Goal: Information Seeking & Learning: Learn about a topic

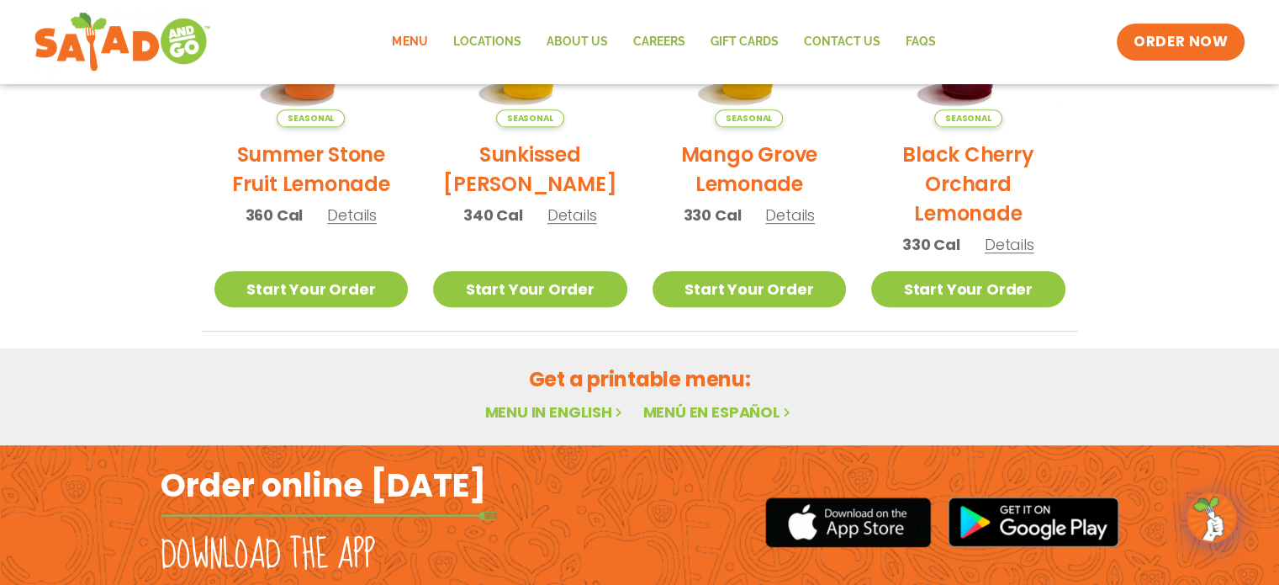
scroll to position [965, 0]
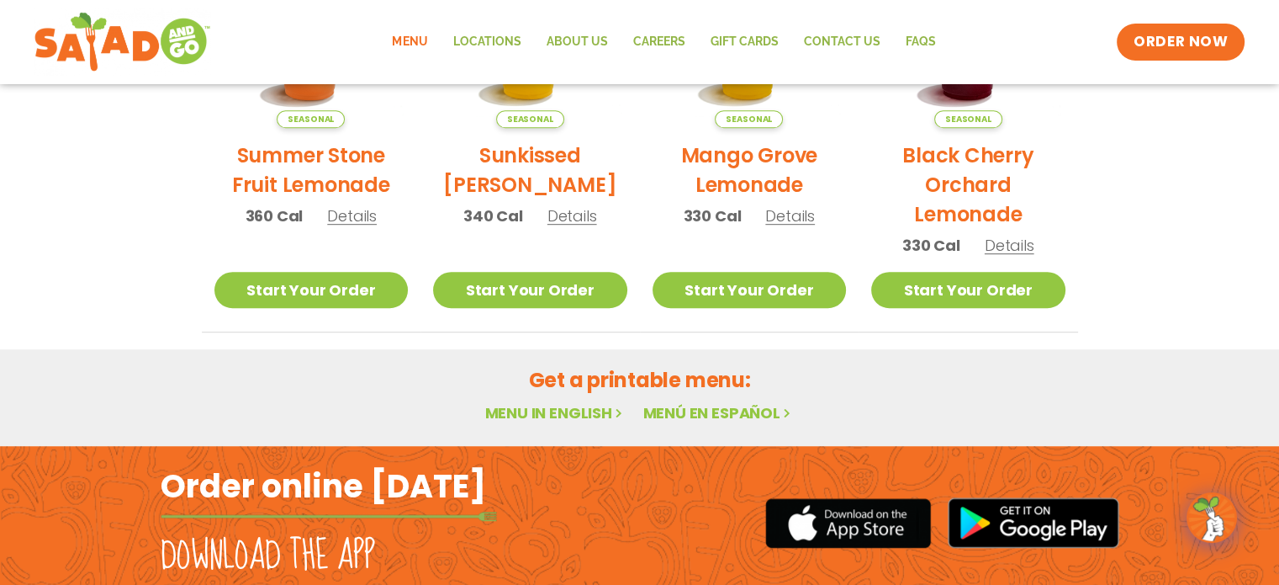
click at [555, 411] on link "Menu in English" at bounding box center [554, 412] width 141 height 21
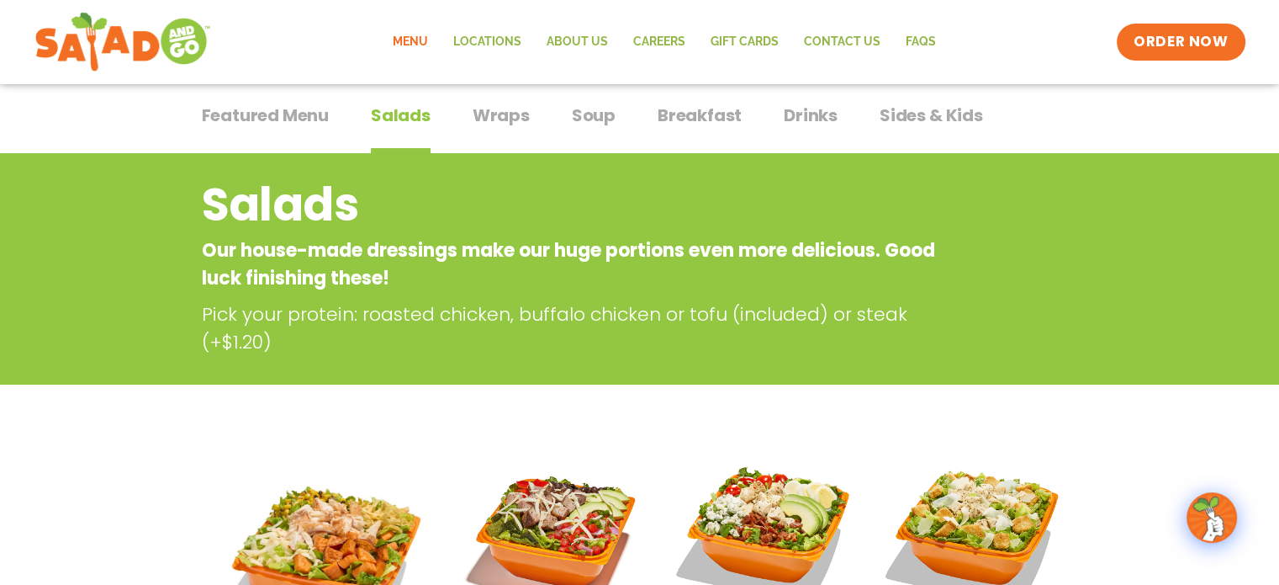
scroll to position [118, 0]
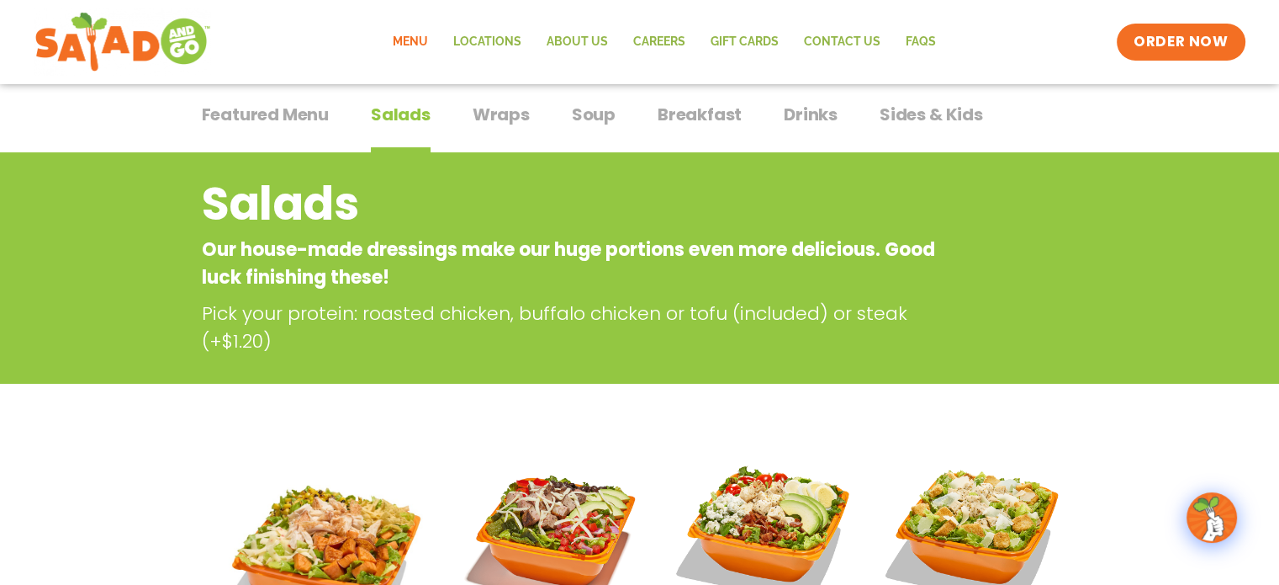
click at [538, 114] on div "Featured Menu Featured Menu Salads Salads Wraps Wraps Soup Soup Breakfast Break…" at bounding box center [640, 124] width 876 height 57
click at [609, 119] on span "Soup" at bounding box center [594, 114] width 44 height 25
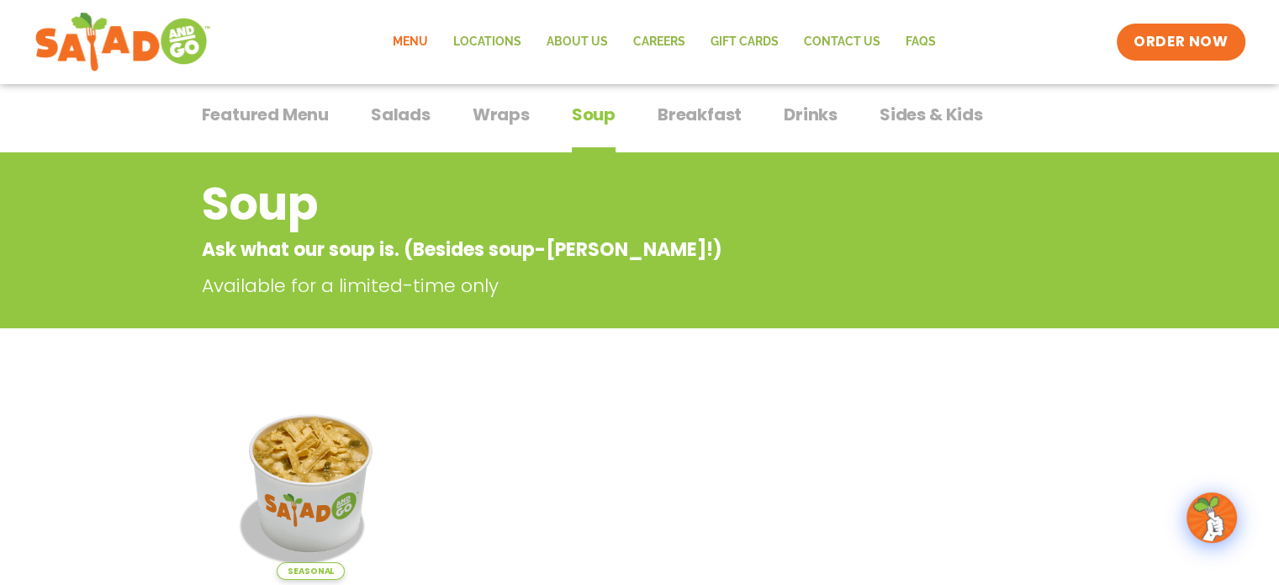
click at [678, 121] on span "Breakfast" at bounding box center [700, 114] width 84 height 25
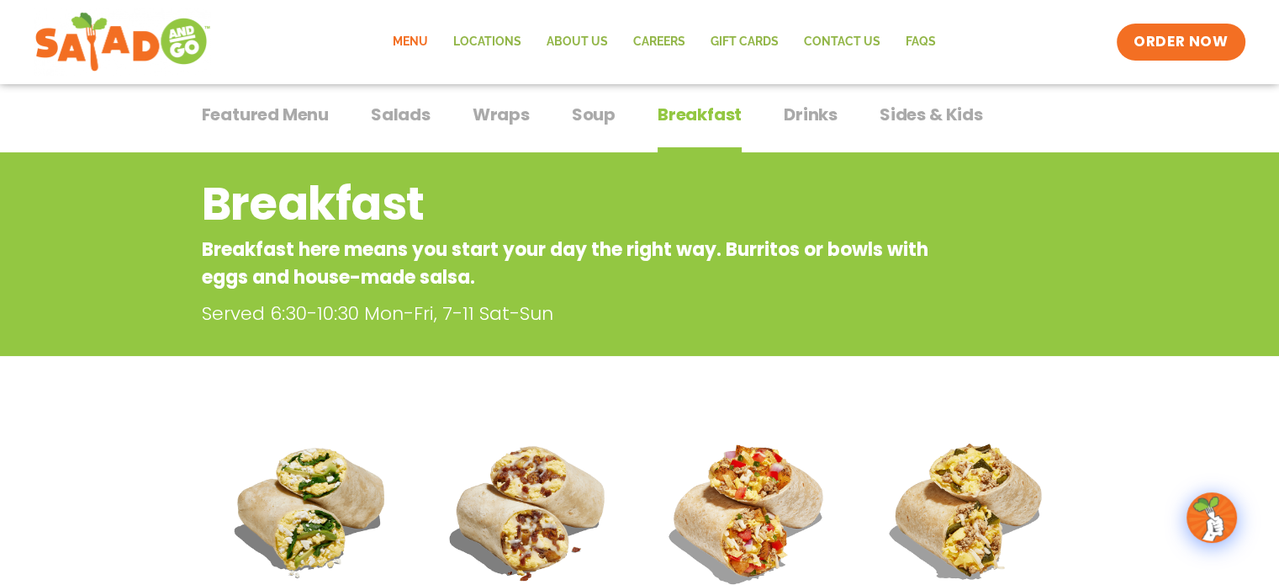
click at [495, 127] on button "Wraps Wraps" at bounding box center [501, 127] width 57 height 51
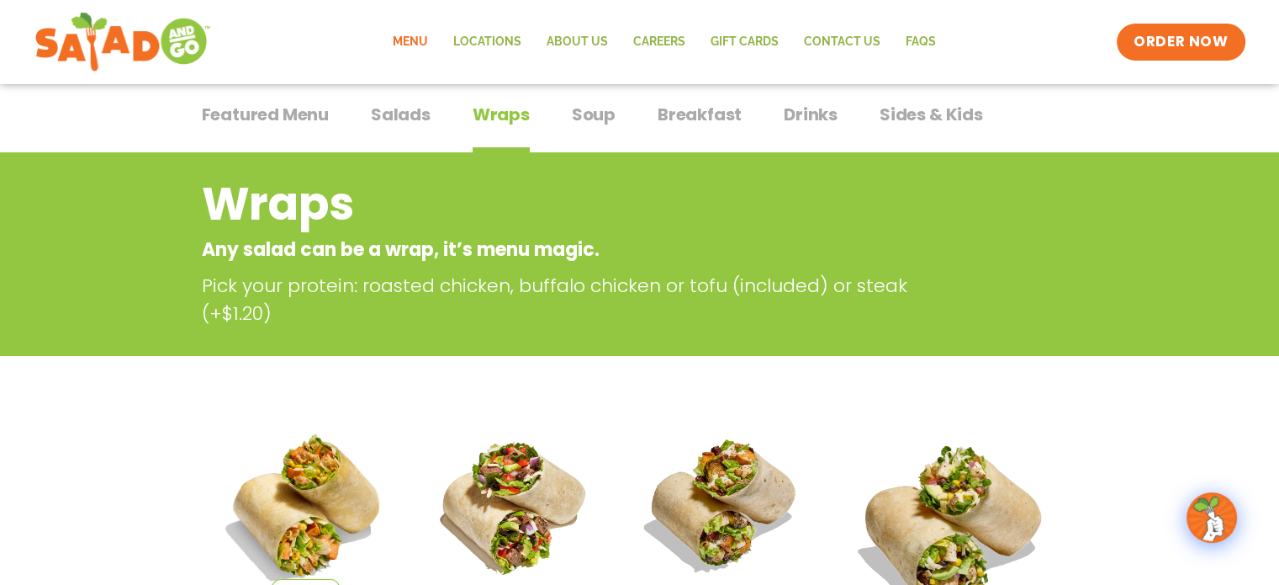
click at [814, 107] on span "Drinks" at bounding box center [811, 114] width 54 height 25
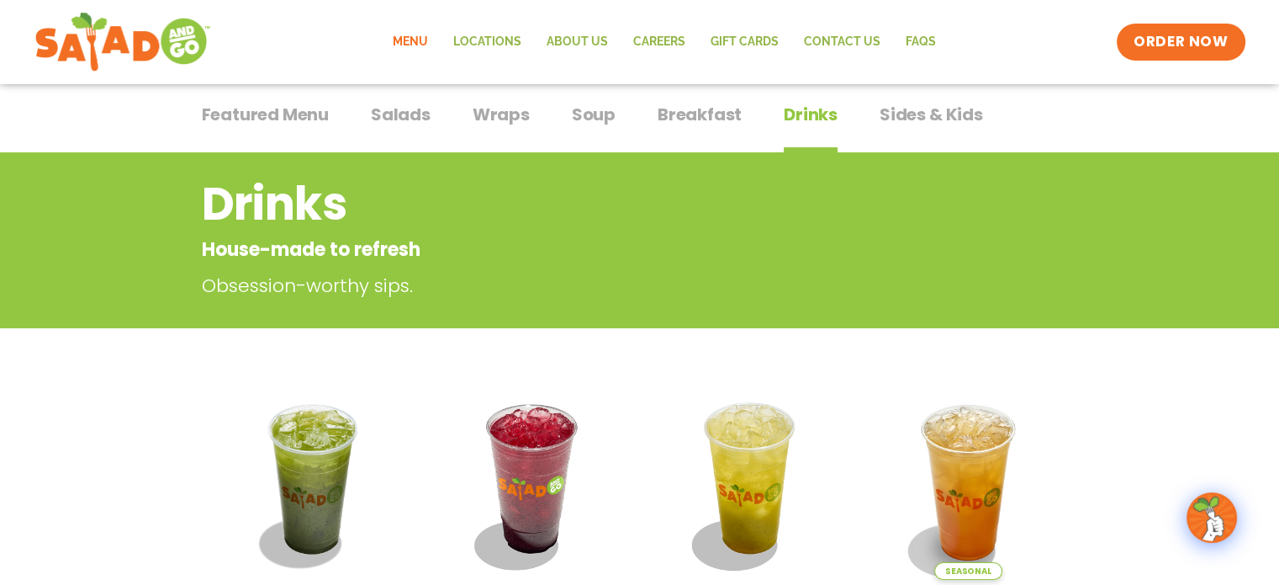
scroll to position [145, 0]
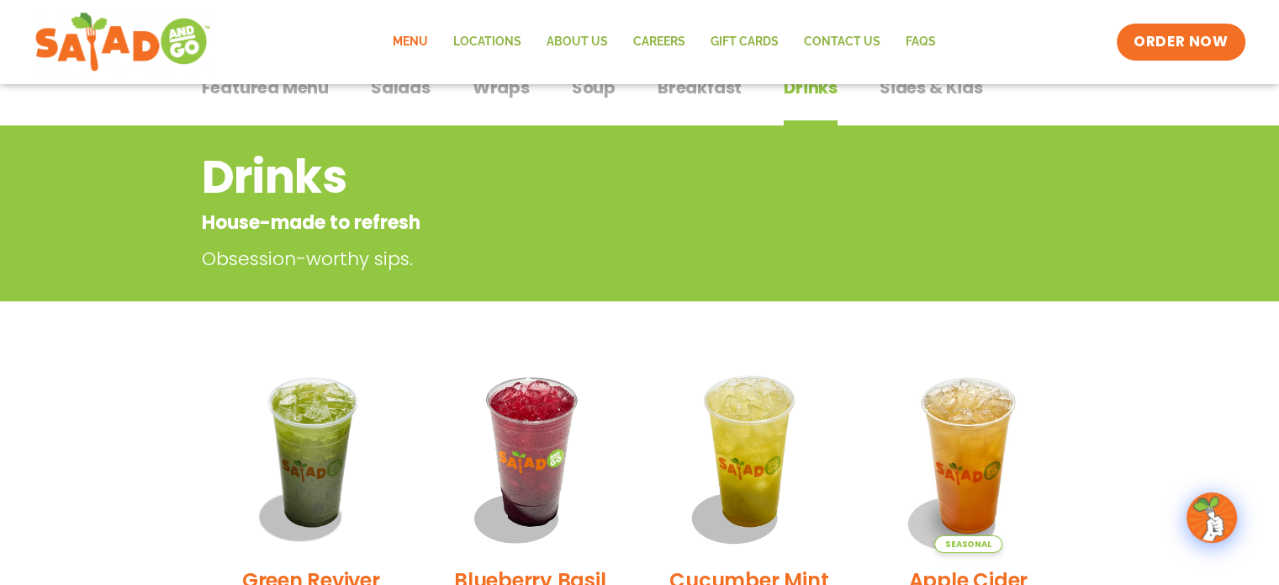
click at [979, 93] on div "Featured Menu Featured Menu Salads Salads Wraps Wraps Soup Soup Breakfast Break…" at bounding box center [640, 97] width 876 height 57
click at [945, 103] on button "Sides & Kids Sides & Kids" at bounding box center [931, 100] width 103 height 51
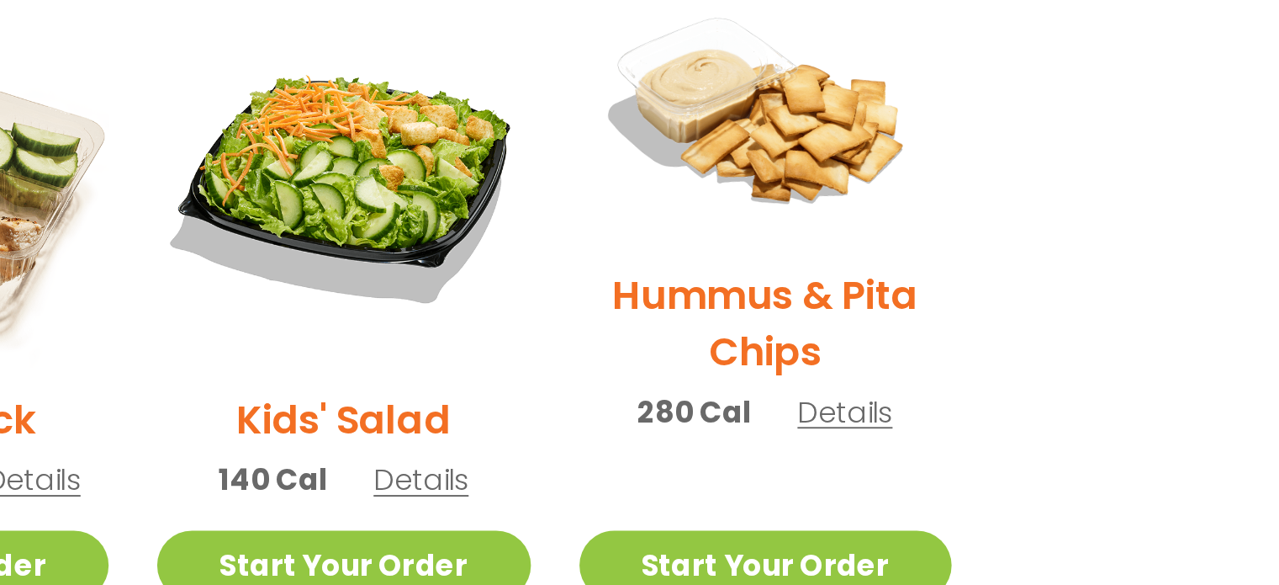
scroll to position [404, 0]
